Goal: Transaction & Acquisition: Download file/media

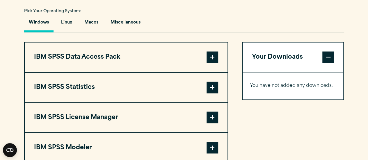
scroll to position [428, 0]
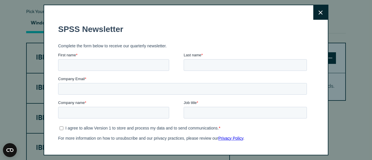
click at [319, 12] on icon at bounding box center [321, 12] width 4 height 4
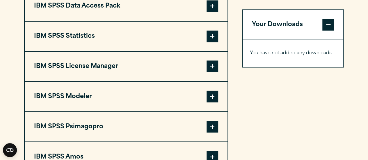
scroll to position [480, 0]
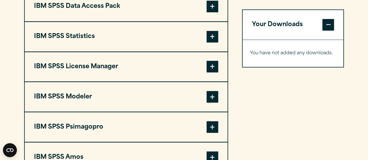
click at [95, 34] on button "IBM SPSS Statistics" at bounding box center [126, 37] width 203 height 30
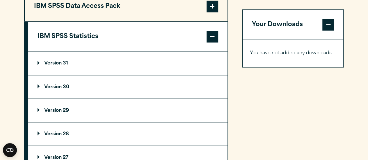
click at [52, 108] on p "Version 29" at bounding box center [53, 110] width 31 height 5
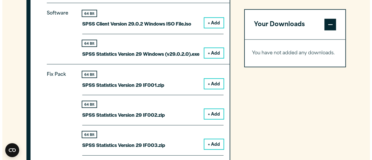
scroll to position [629, 0]
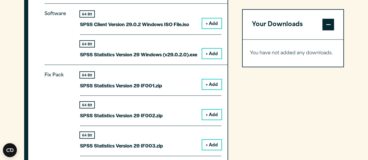
click at [211, 54] on button "+ Add" at bounding box center [211, 54] width 19 height 10
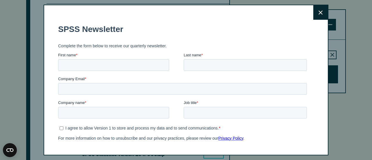
click at [299, 70] on form "SPSS Newsletter Complete the form below to receive our quarterly newsletter. Fi…" at bounding box center [183, 95] width 251 height 153
click at [319, 13] on icon at bounding box center [321, 12] width 4 height 4
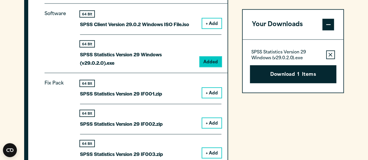
click at [288, 75] on button "Download 1 Items" at bounding box center [293, 74] width 86 height 18
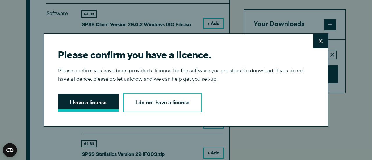
click at [91, 104] on button "I have a license" at bounding box center [88, 103] width 60 height 18
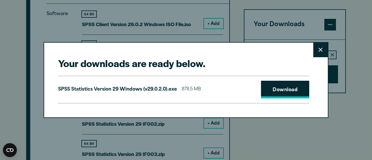
click at [281, 94] on link "Download" at bounding box center [285, 90] width 48 height 18
